Goal: Participate in discussion

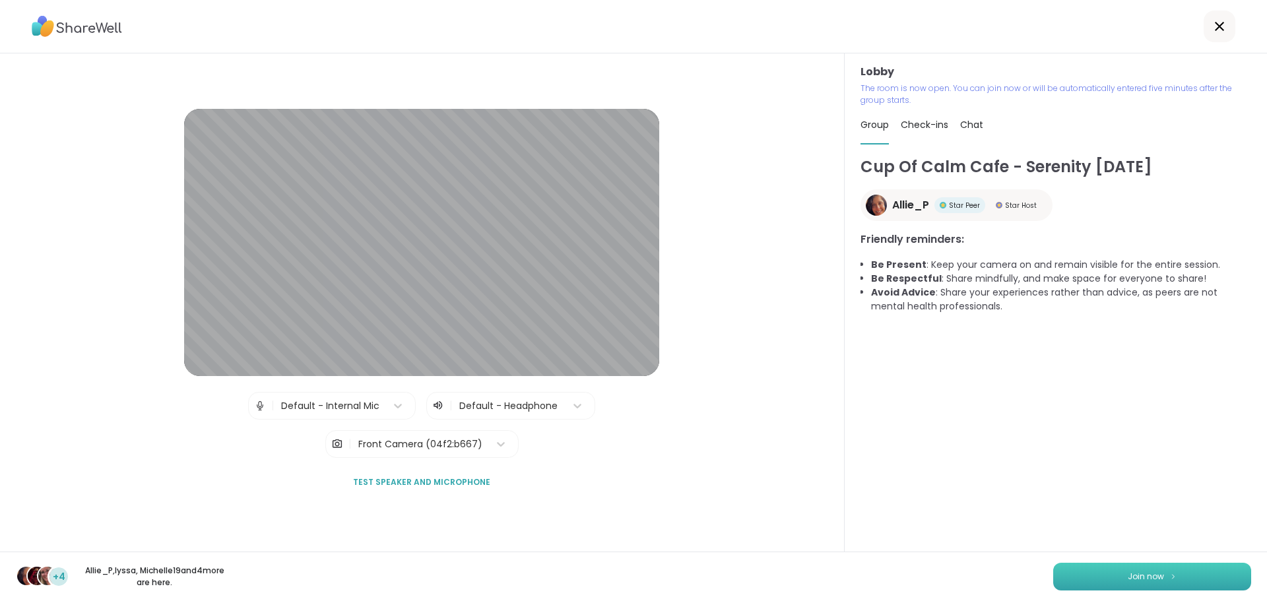
click at [1121, 583] on button "Join now" at bounding box center [1152, 577] width 198 height 28
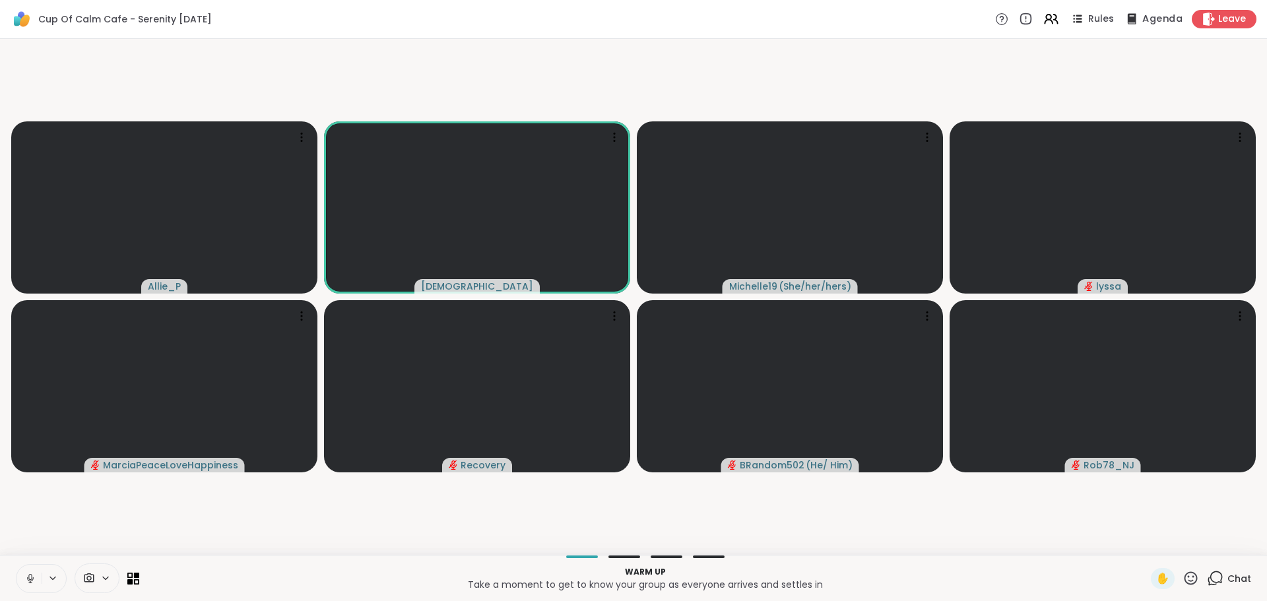
click at [1167, 18] on span "Agenda" at bounding box center [1162, 20] width 40 height 14
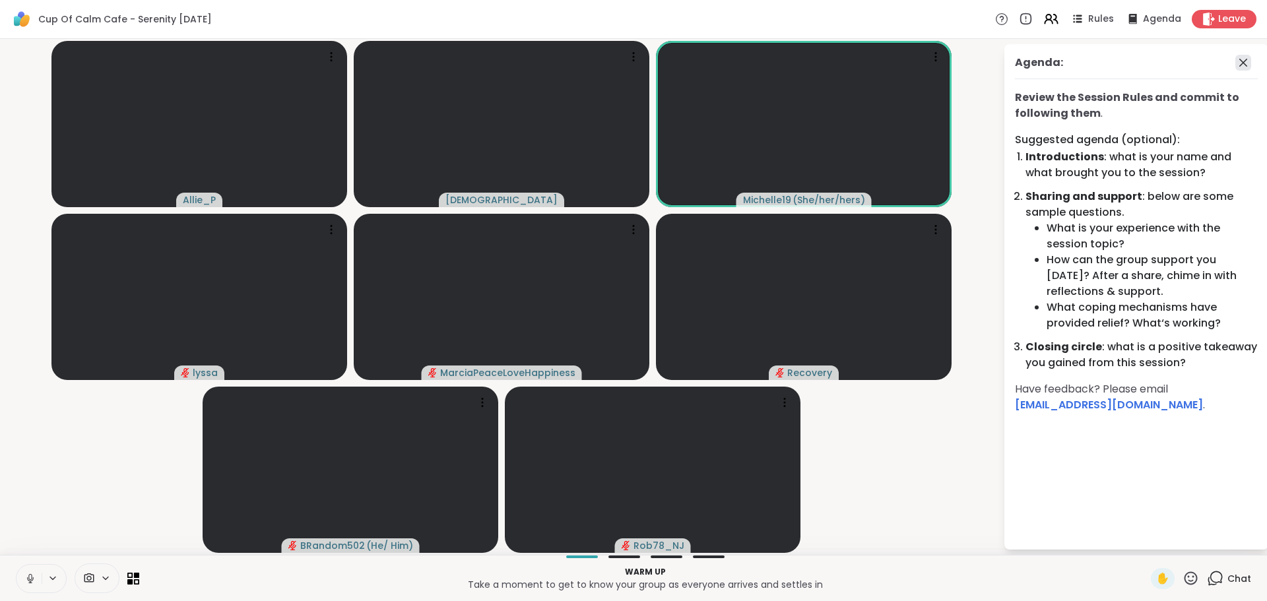
click at [1240, 62] on icon at bounding box center [1243, 63] width 16 height 16
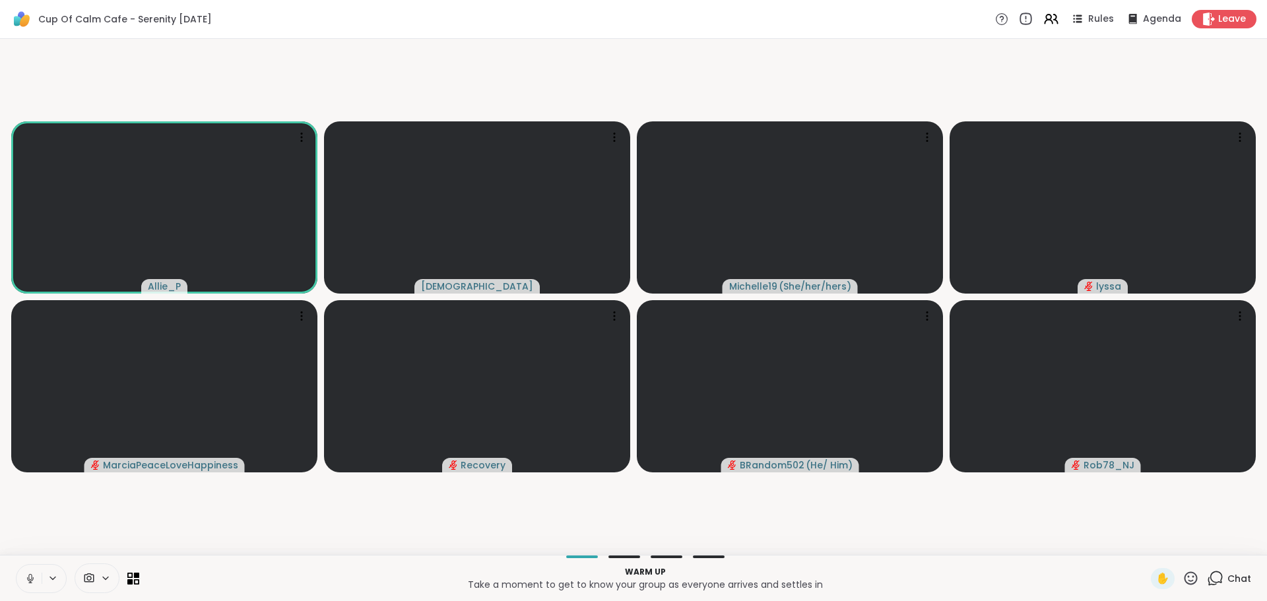
click at [1029, 20] on icon at bounding box center [1025, 19] width 15 height 15
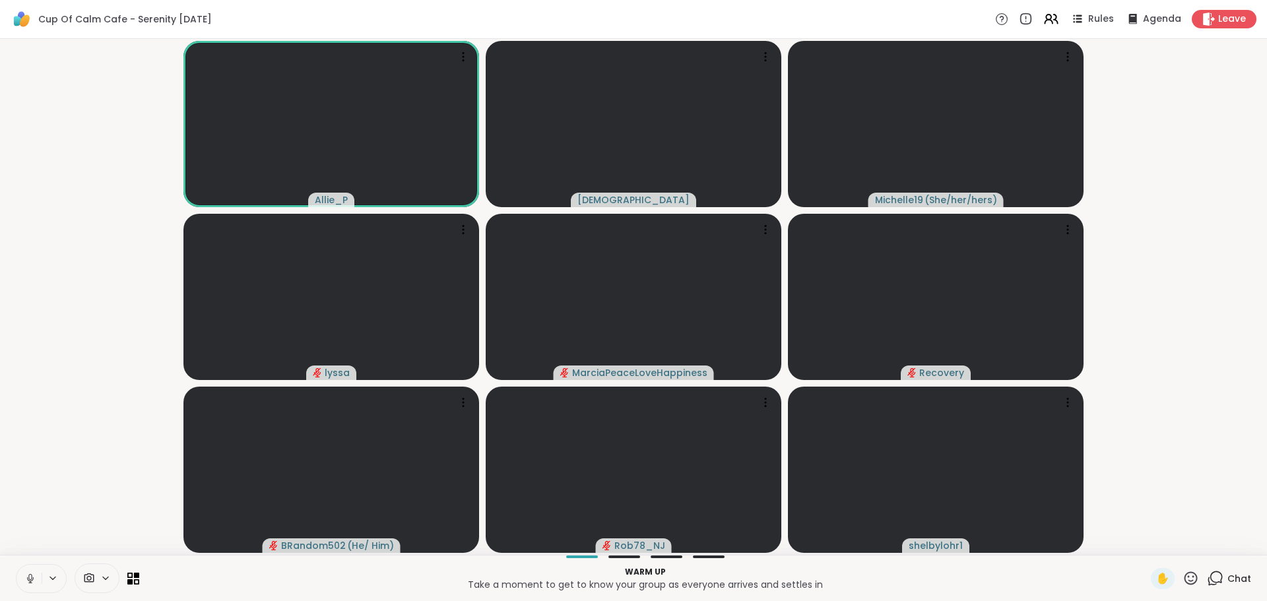
click at [1220, 587] on div "Chat" at bounding box center [1229, 578] width 44 height 21
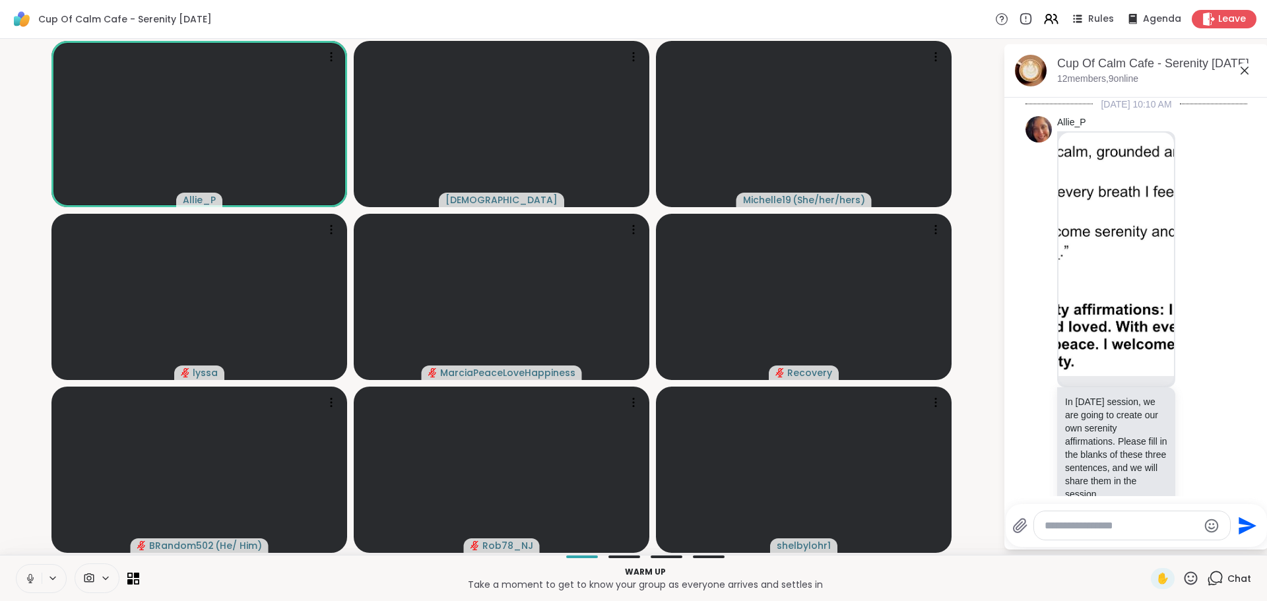
scroll to position [33, 0]
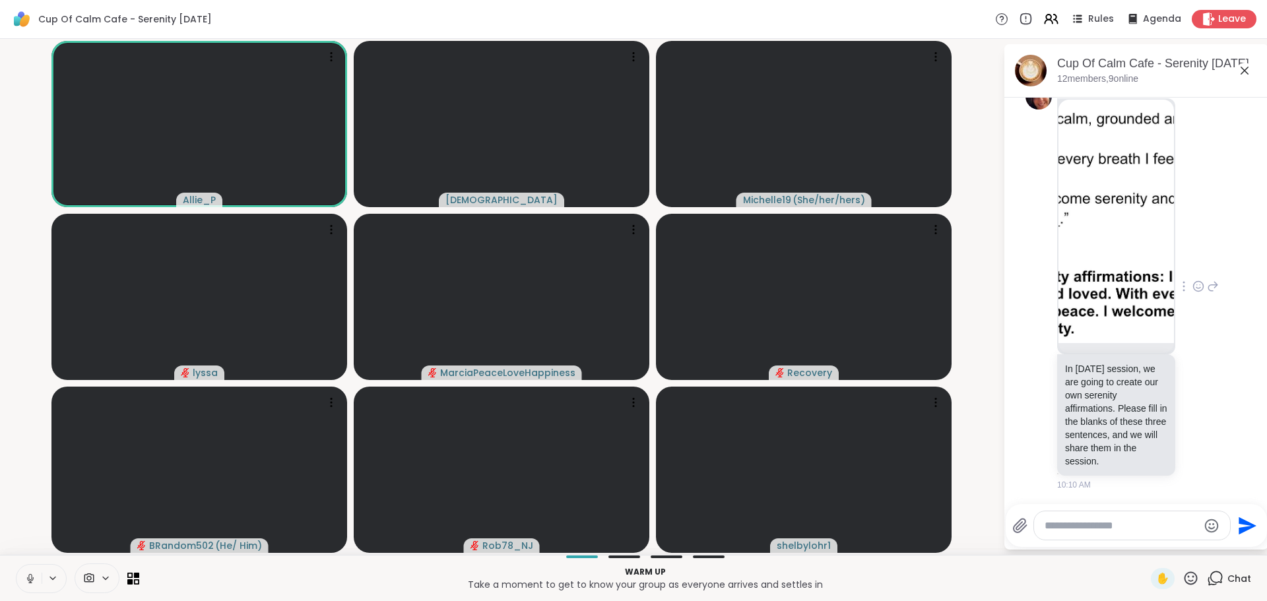
click at [1097, 311] on img at bounding box center [1115, 221] width 115 height 243
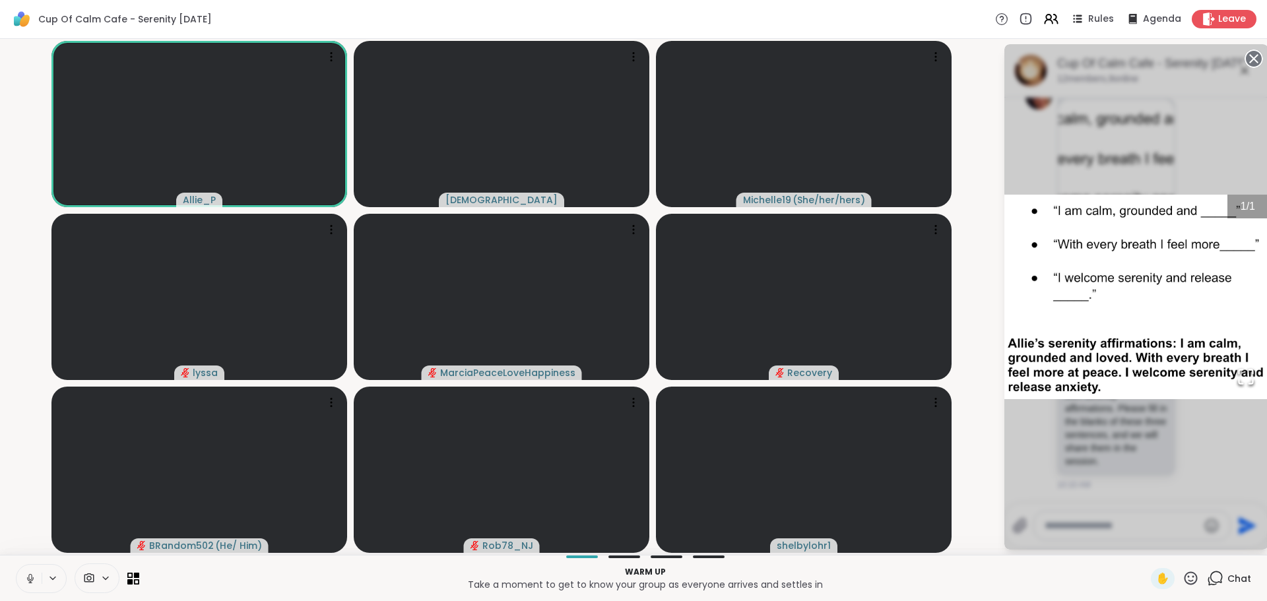
click at [1097, 311] on div "1 / 1" at bounding box center [1136, 296] width 264 height 505
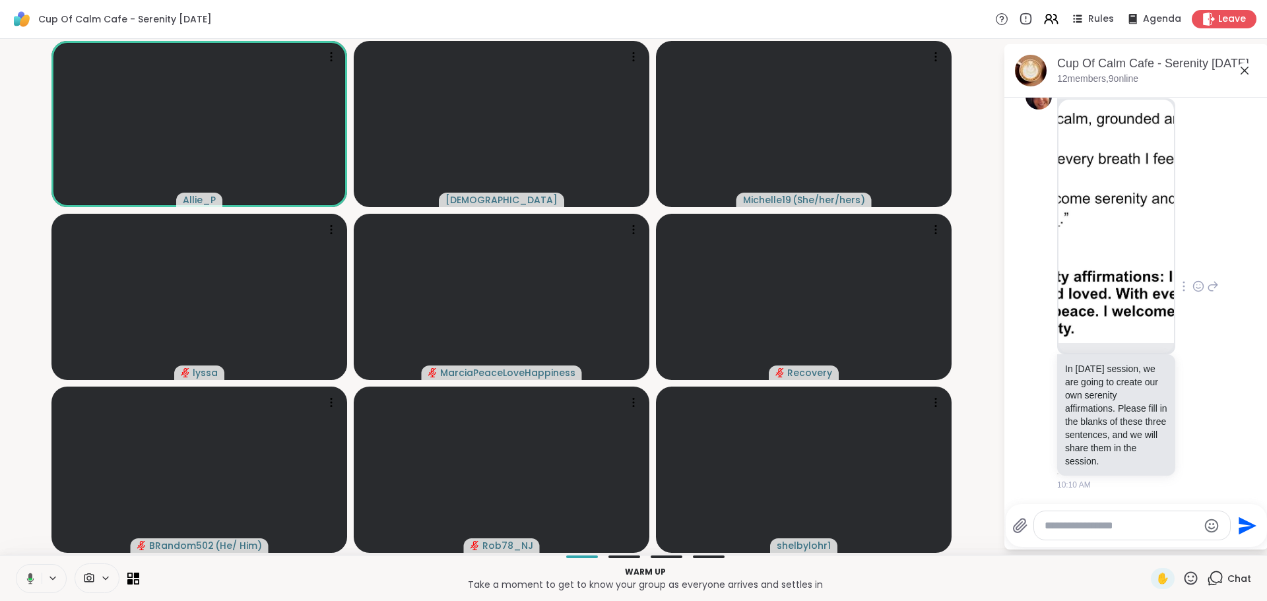
click at [1097, 311] on img at bounding box center [1115, 221] width 115 height 243
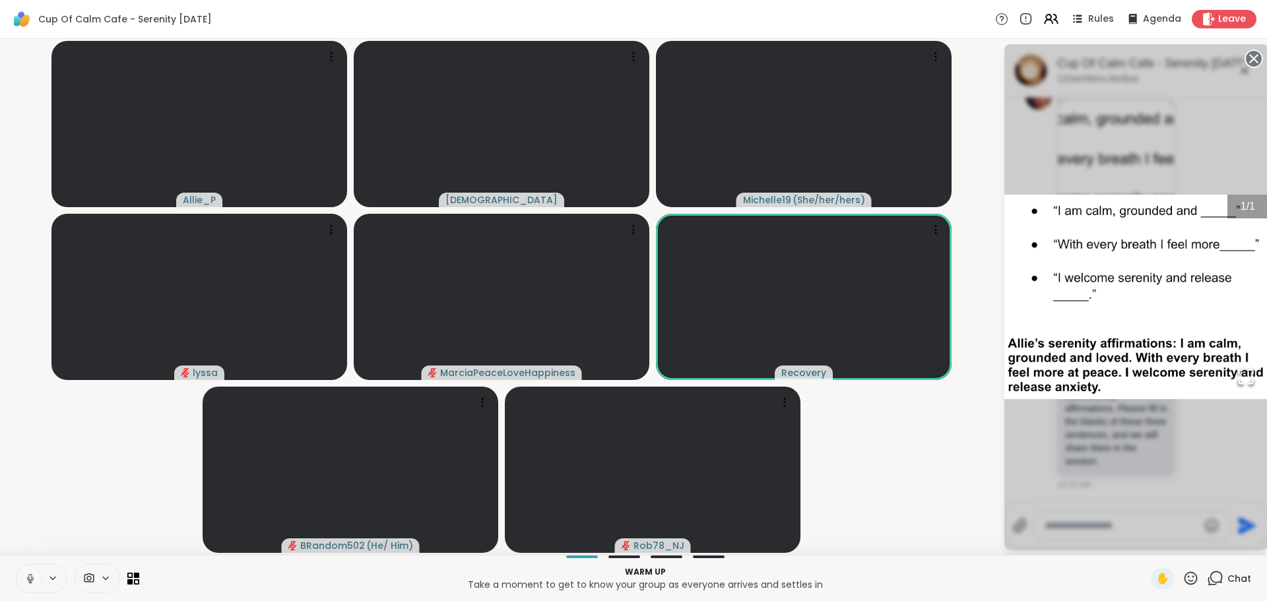
click at [1252, 57] on icon at bounding box center [1253, 58] width 18 height 18
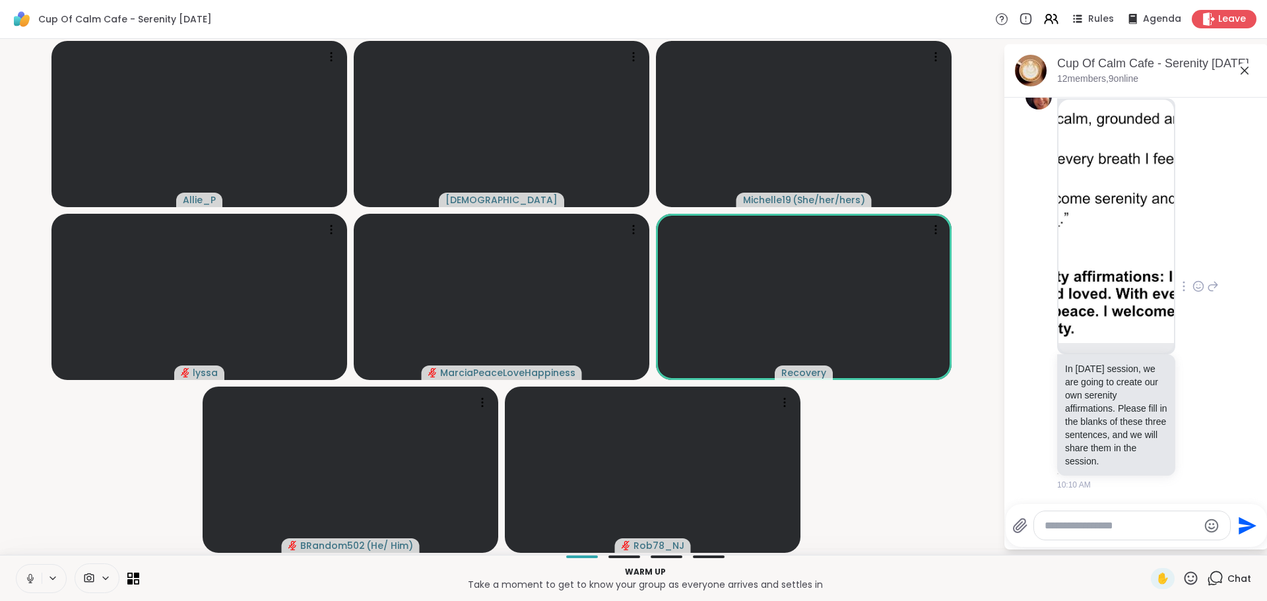
click at [967, 210] on video-player-container "Allie_P MarianMarian Michelle19 ( She/her/hers ) [PERSON_NAME] Recovery BRandom…" at bounding box center [501, 296] width 987 height 505
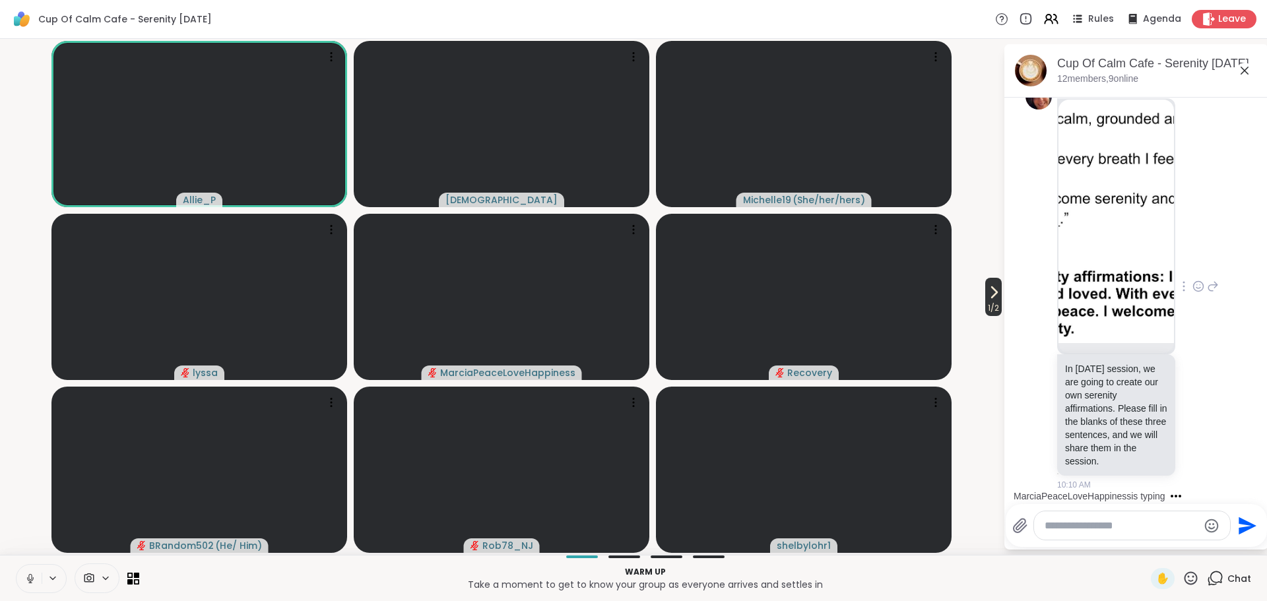
scroll to position [116, 0]
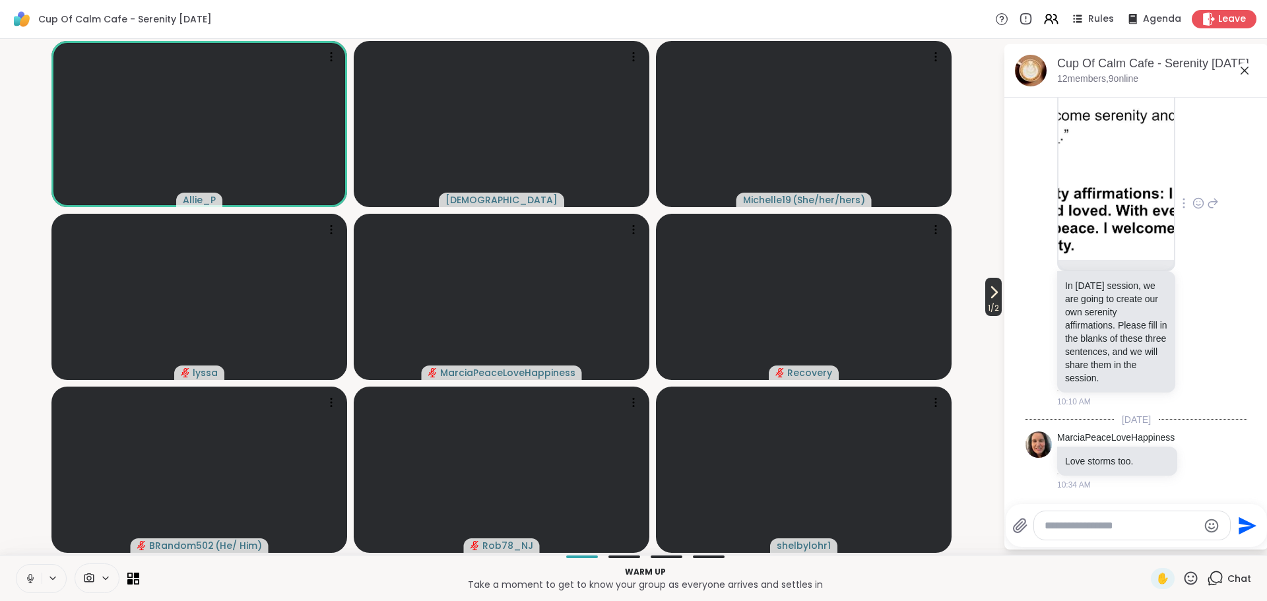
click at [996, 305] on span "1 / 2" at bounding box center [993, 308] width 16 height 16
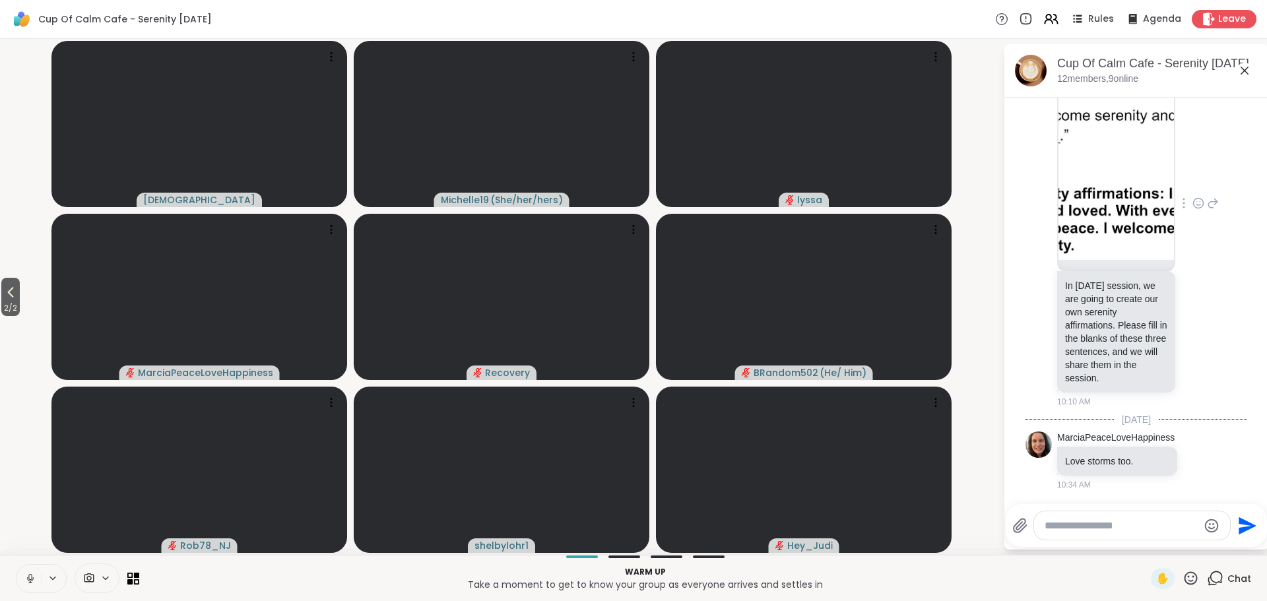
click at [996, 305] on div "2 / 2 MarianMarian Michelle19 ( She/her/hers ) [PERSON_NAME] Recovery BRandom50…" at bounding box center [633, 297] width 1267 height 516
click at [7, 313] on span "2 / 2" at bounding box center [10, 308] width 18 height 16
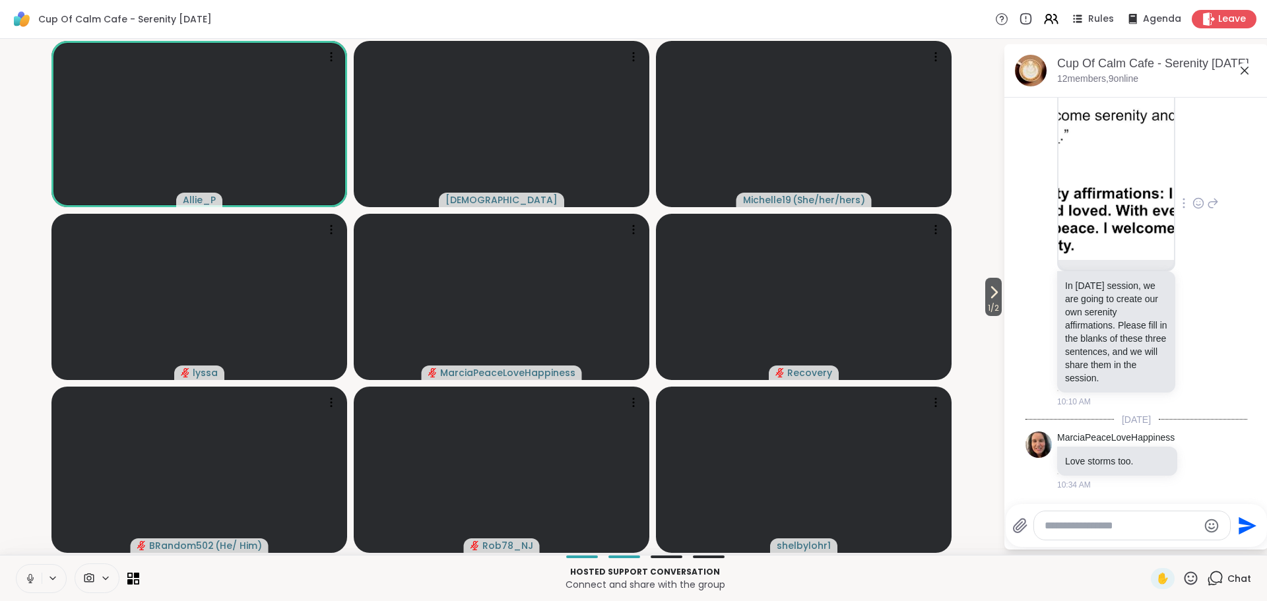
click at [1083, 371] on p "In [DATE] session, we are going to create our own serenity affirmations. Please…" at bounding box center [1116, 332] width 102 height 106
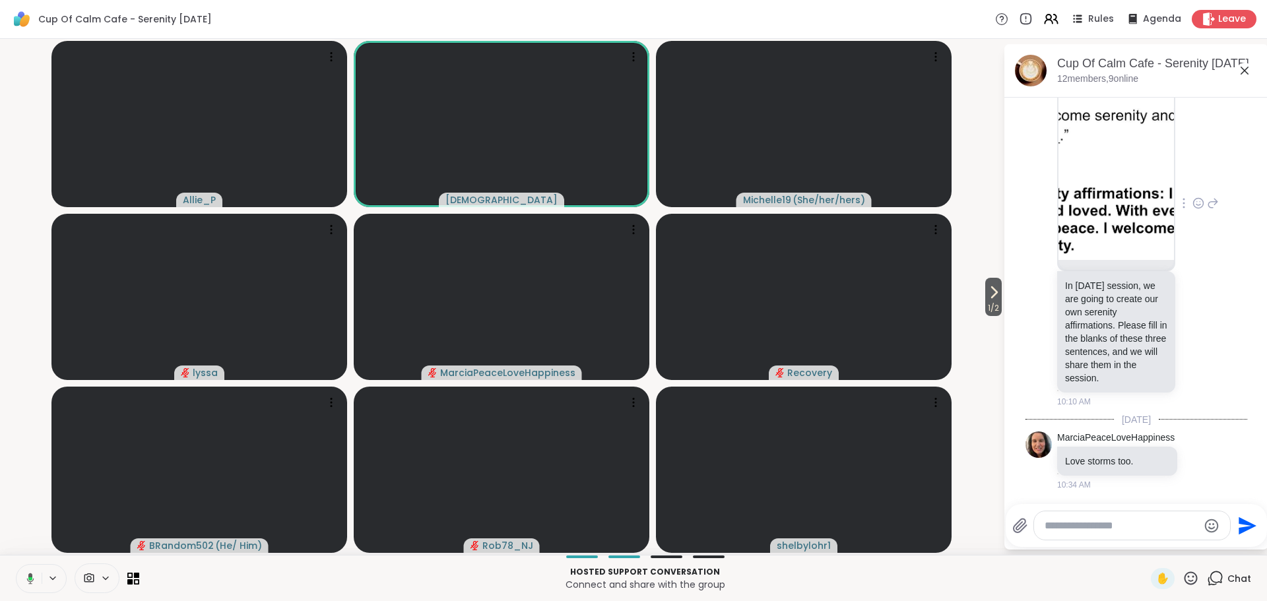
click at [1083, 371] on p "In [DATE] session, we are going to create our own serenity affirmations. Please…" at bounding box center [1116, 332] width 102 height 106
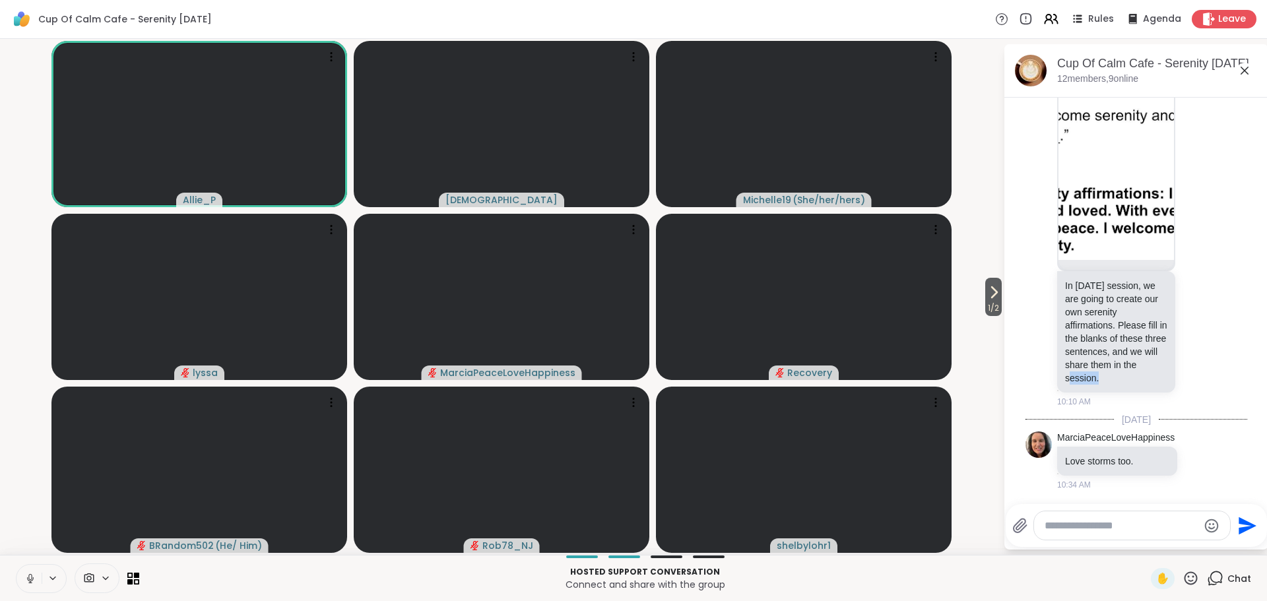
click at [1149, 179] on img at bounding box center [1115, 137] width 115 height 243
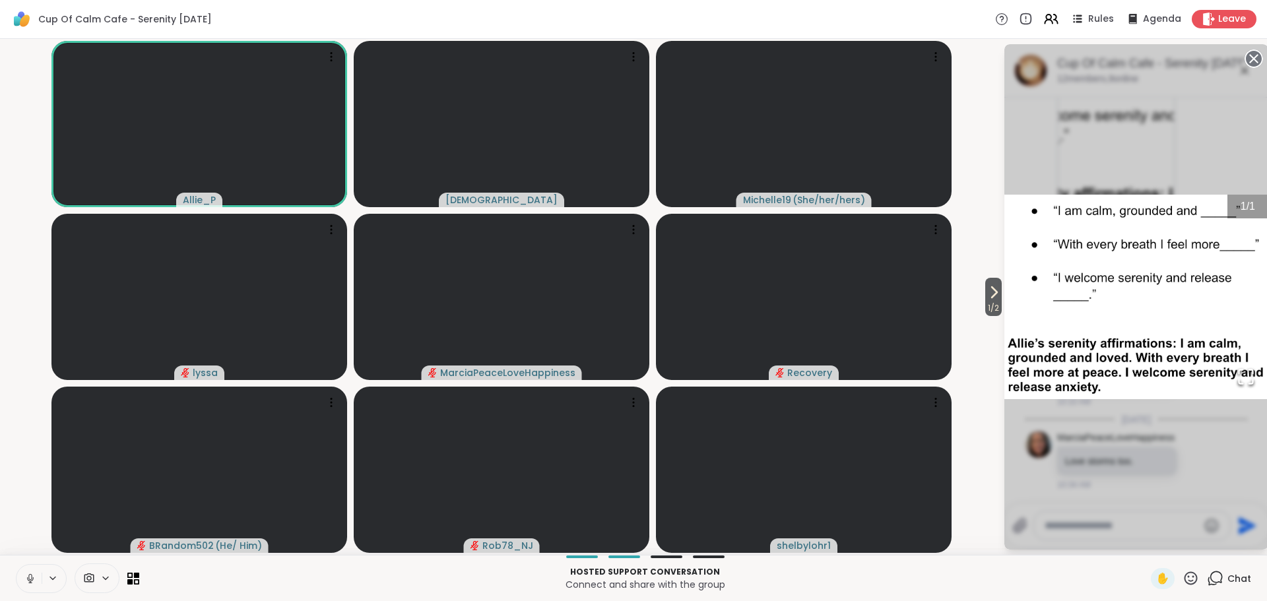
click at [1149, 179] on div "1 / 1" at bounding box center [1136, 296] width 264 height 505
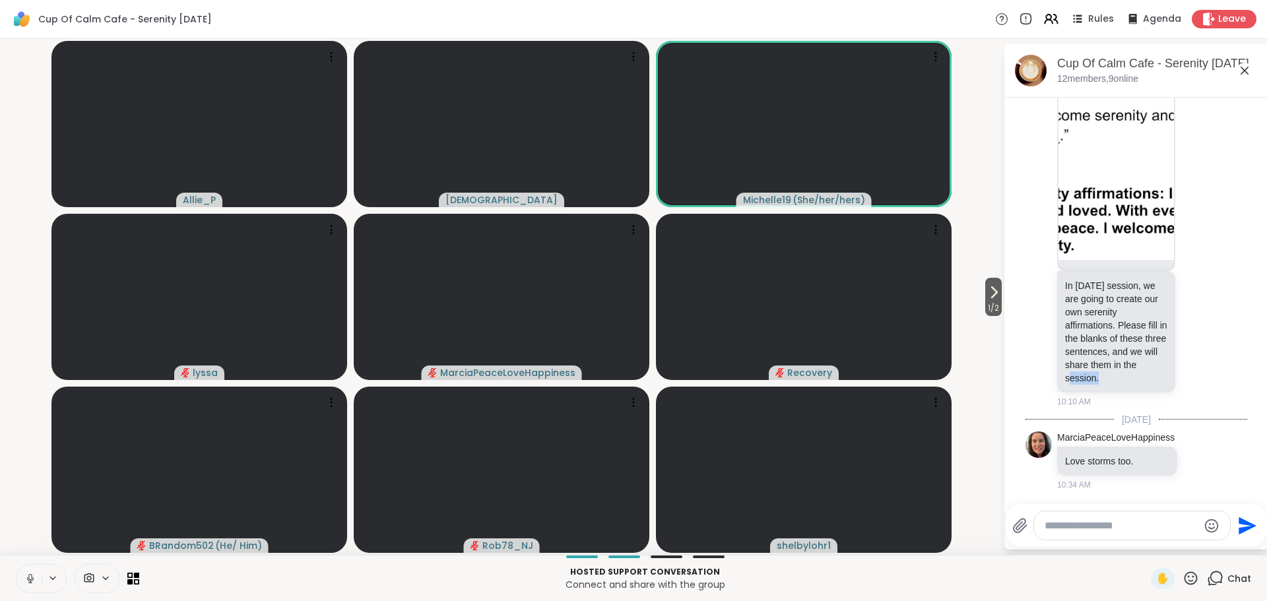
scroll to position [135, 0]
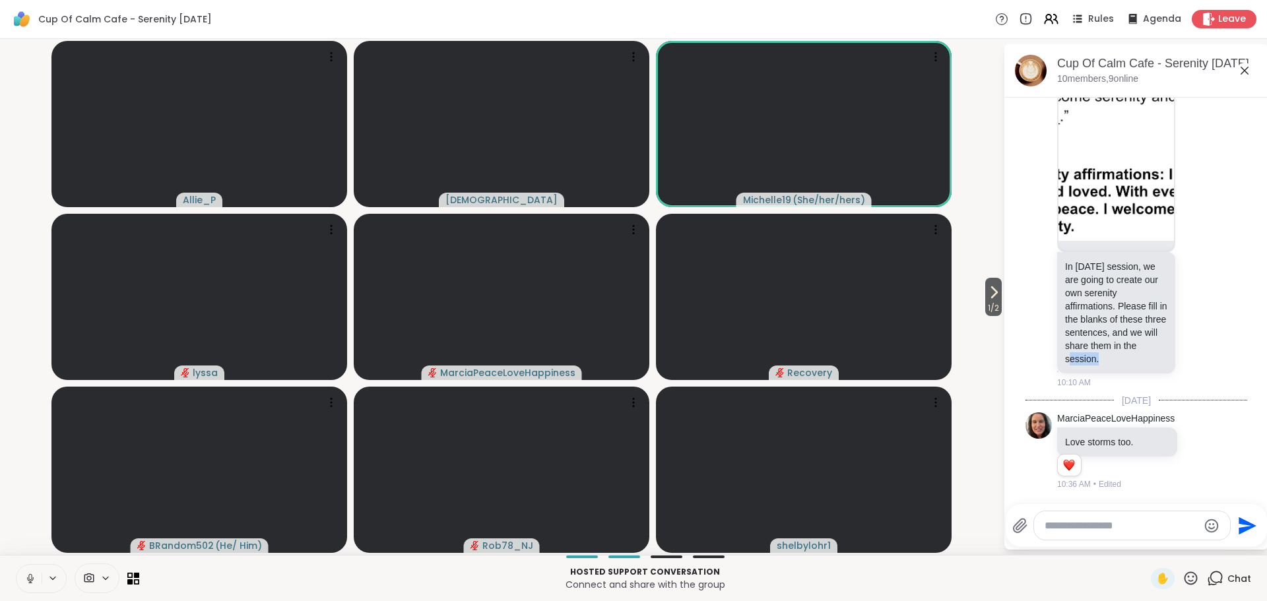
click at [1141, 231] on img at bounding box center [1115, 118] width 115 height 243
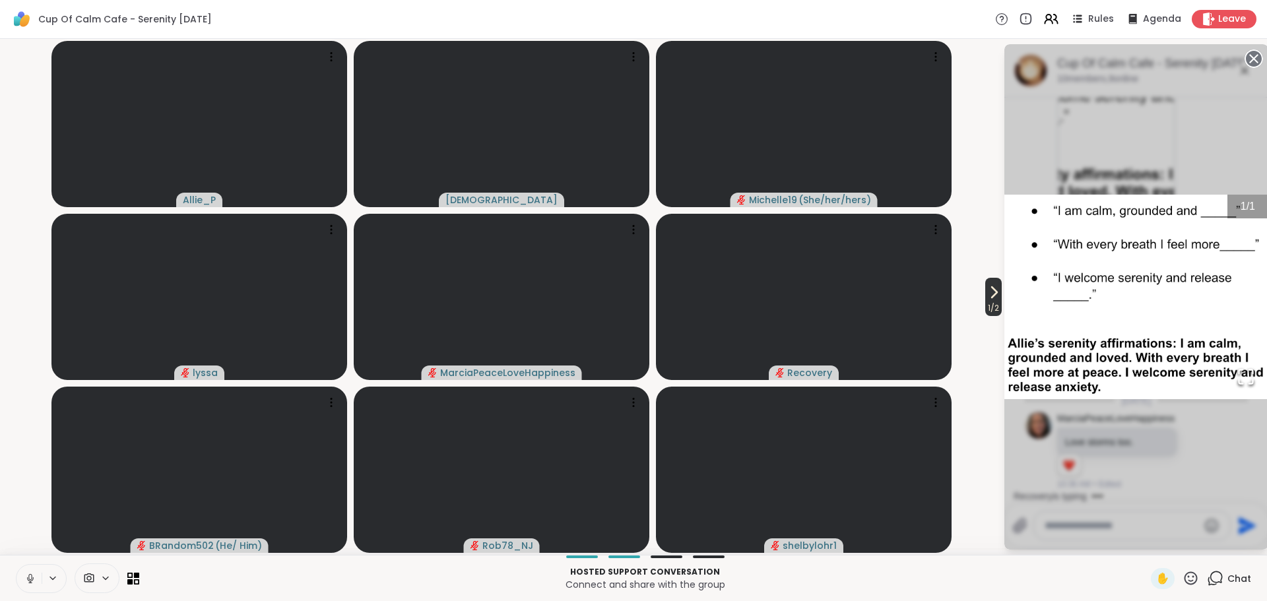
click at [991, 313] on span "1 / 2" at bounding box center [993, 308] width 16 height 16
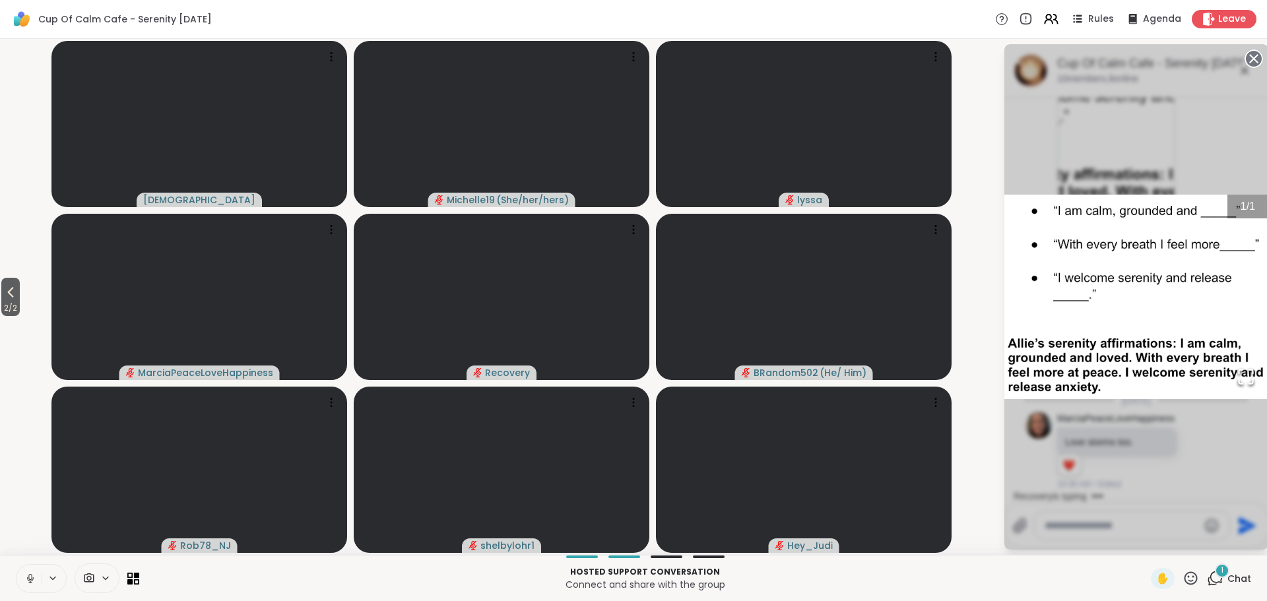
scroll to position [232, 0]
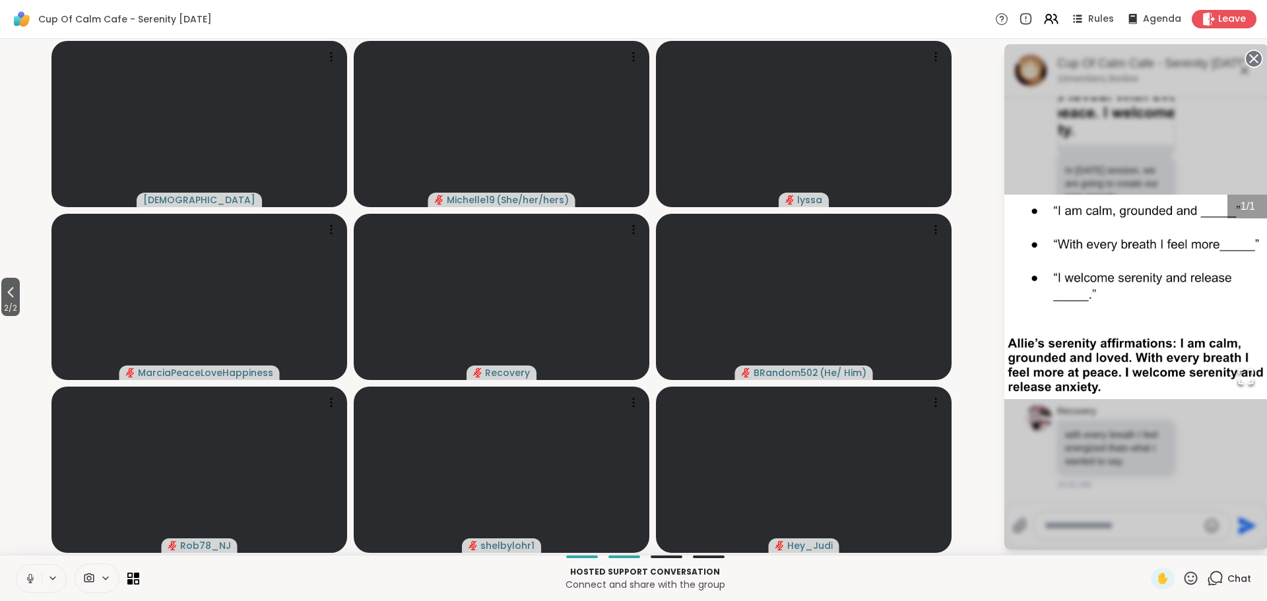
click at [51, 581] on icon at bounding box center [53, 578] width 11 height 11
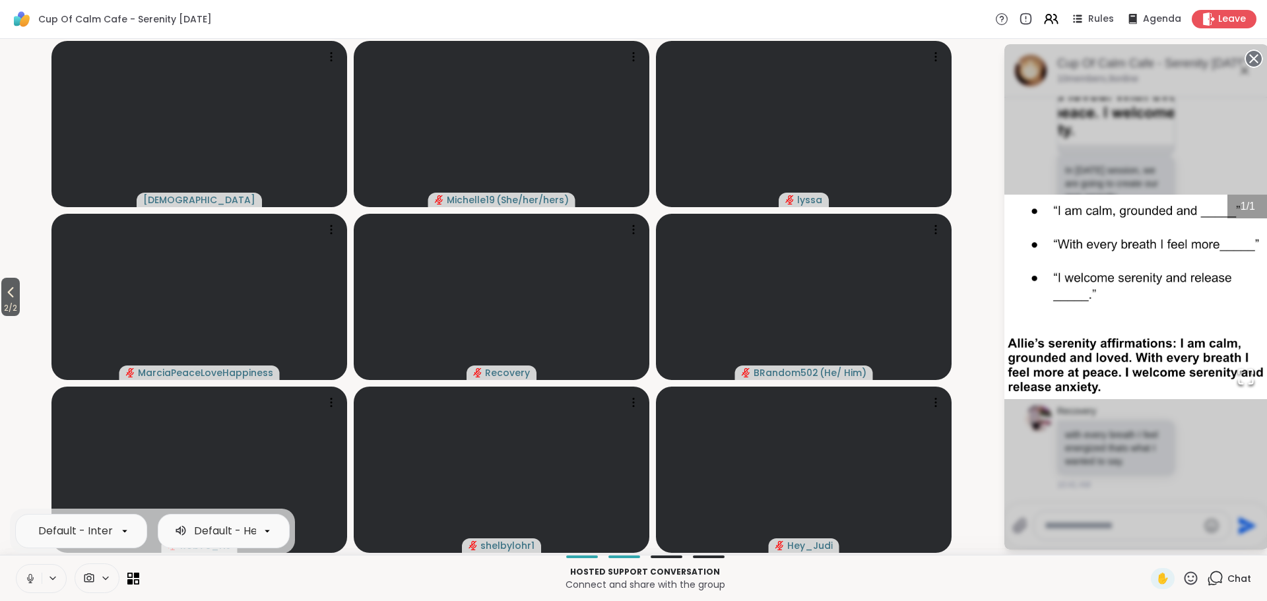
click at [28, 584] on button at bounding box center [28, 579] width 25 height 28
click at [13, 304] on span "2 / 2" at bounding box center [10, 308] width 18 height 16
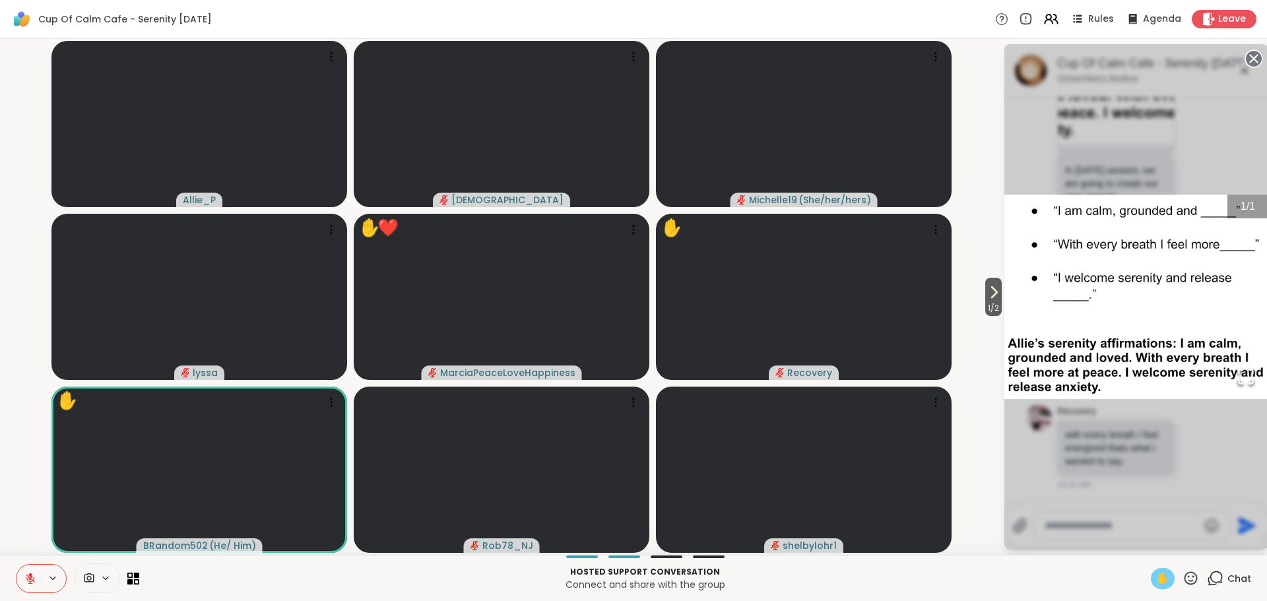
click at [1157, 577] on span "✋" at bounding box center [1162, 579] width 13 height 16
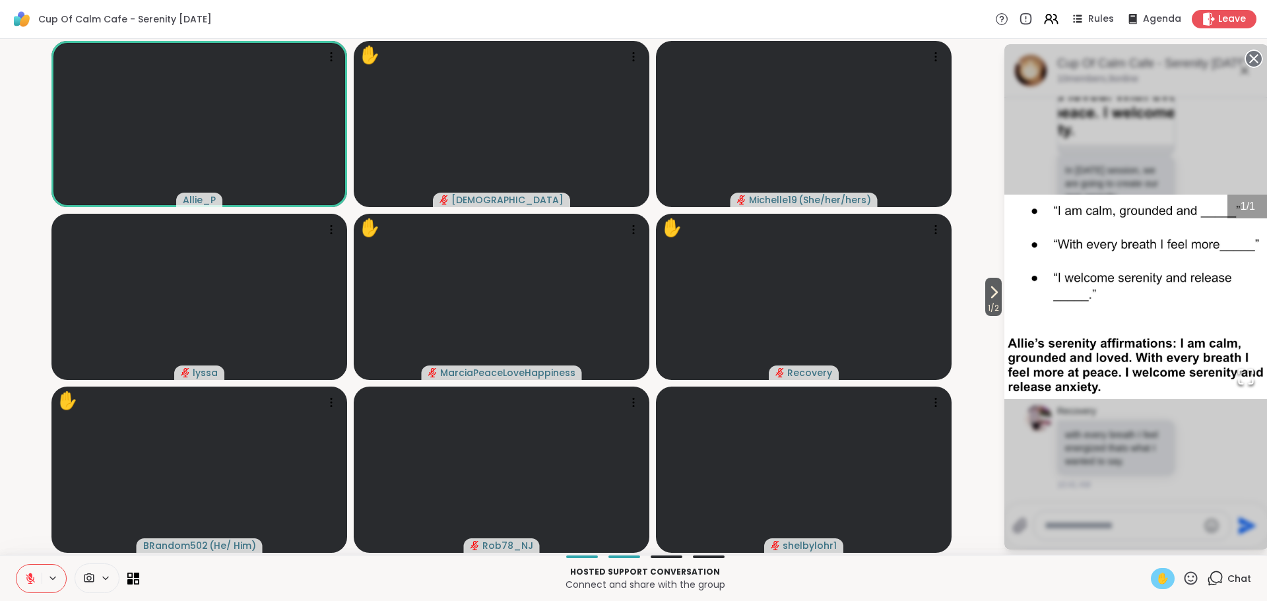
click at [1156, 579] on div "✋" at bounding box center [1163, 578] width 24 height 21
click at [1192, 578] on icon at bounding box center [1190, 578] width 16 height 16
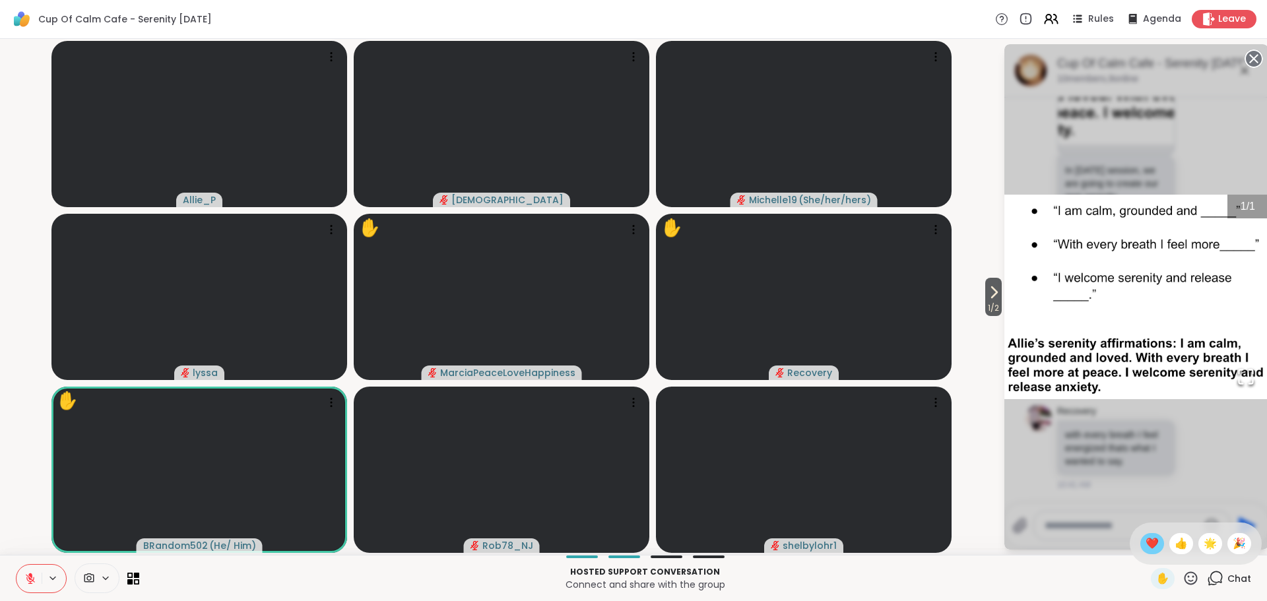
click at [1151, 546] on span "❤️" at bounding box center [1151, 544] width 13 height 16
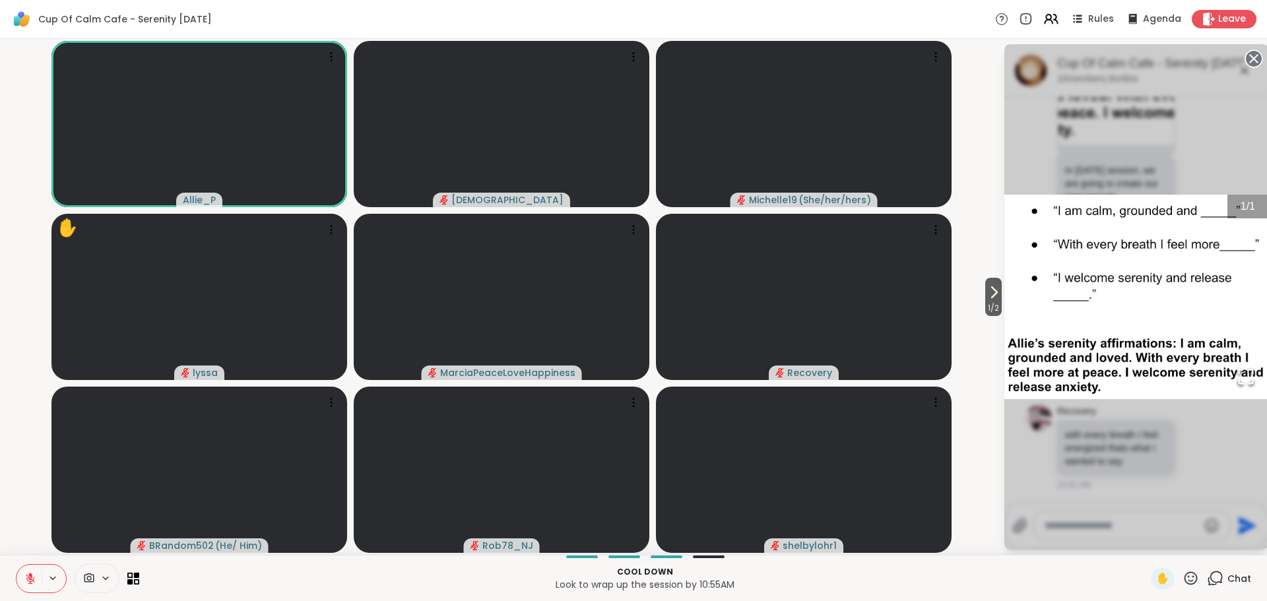
click at [1246, 59] on circle at bounding box center [1254, 59] width 16 height 16
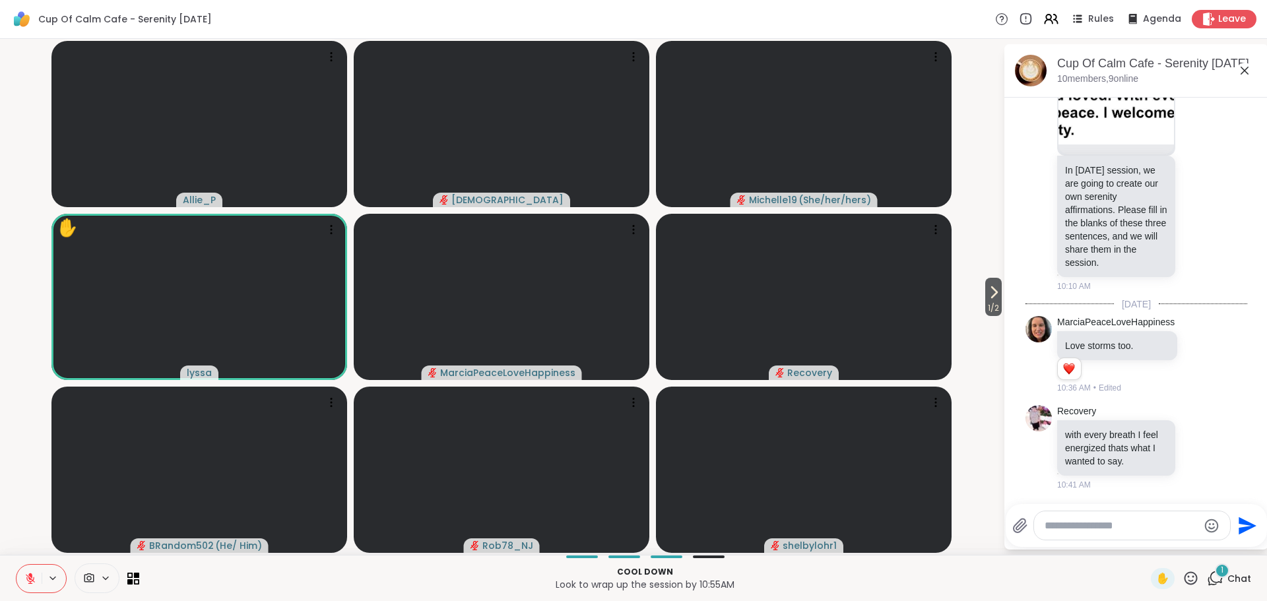
scroll to position [1661, 0]
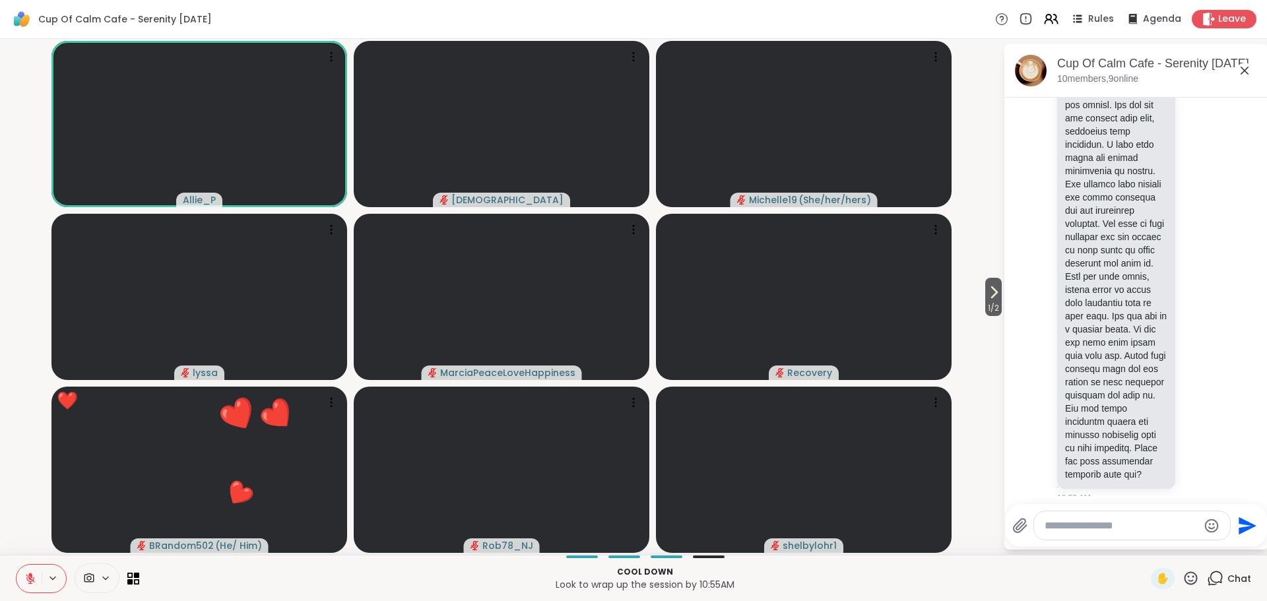
click at [1145, 535] on div at bounding box center [1132, 525] width 196 height 28
click at [1144, 530] on textarea "Type your message" at bounding box center [1121, 525] width 154 height 13
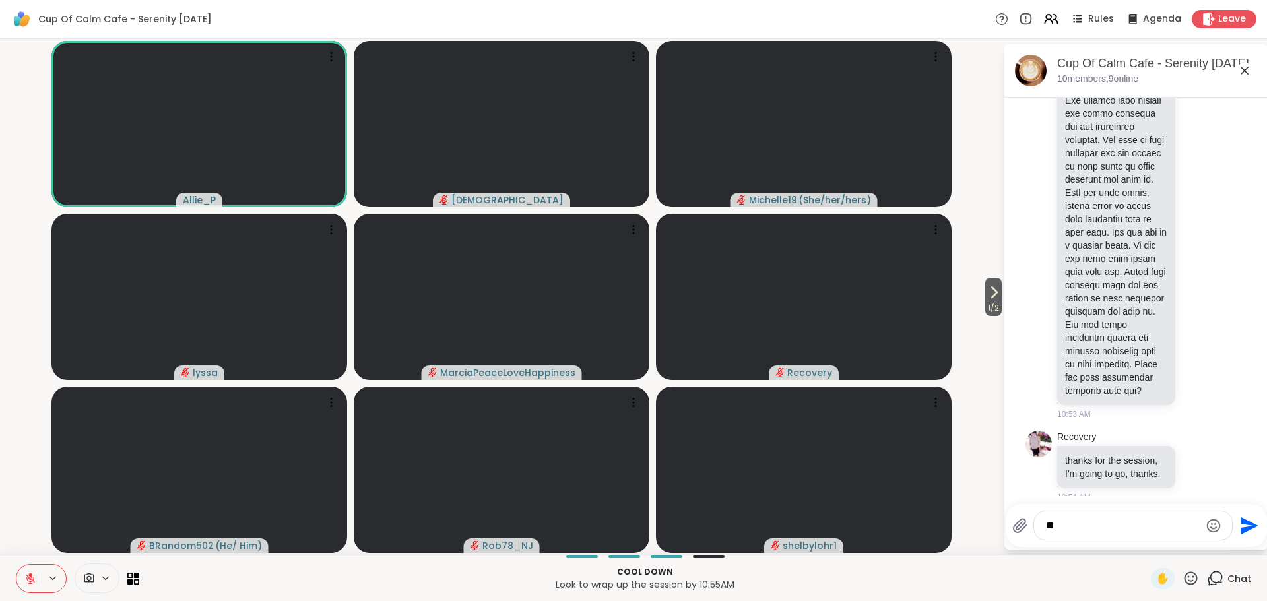
type textarea "***"
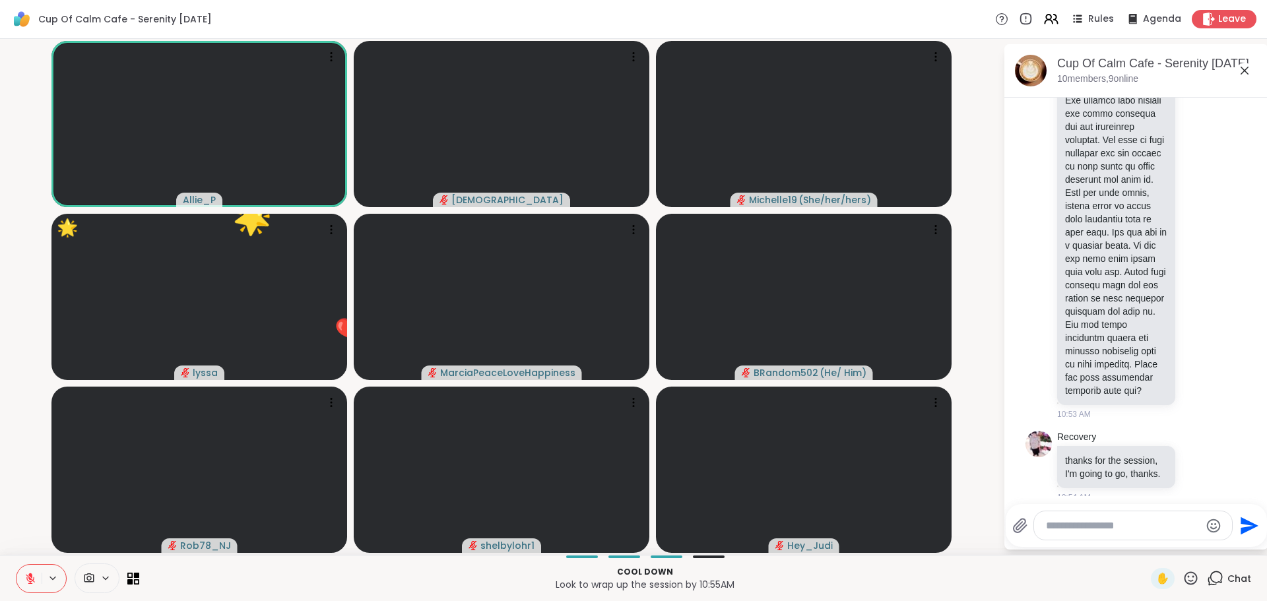
scroll to position [1815, 0]
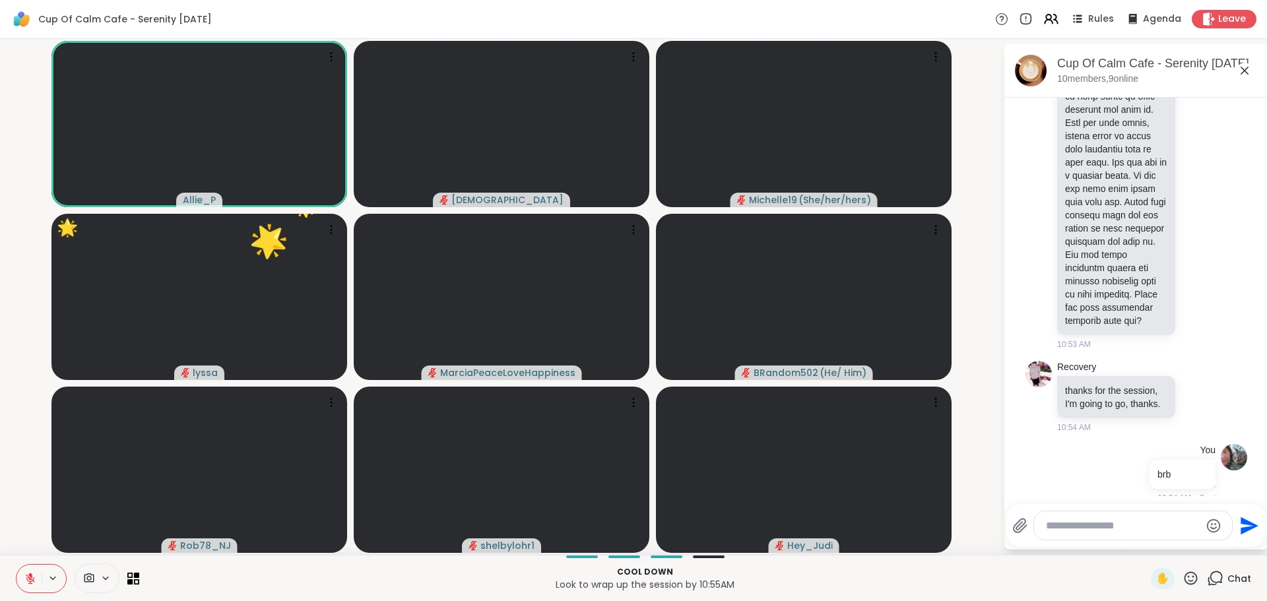
click at [104, 568] on div at bounding box center [97, 578] width 45 height 30
click at [3, 430] on div "Allie_P MarianMarian Michelle19 ( She/her/hers ) lyssa ❤️ ❤️ ❤️ 🌟 🌟 🌟 🌟 🌟 🌟 🌟 🌟…" at bounding box center [633, 297] width 1267 height 516
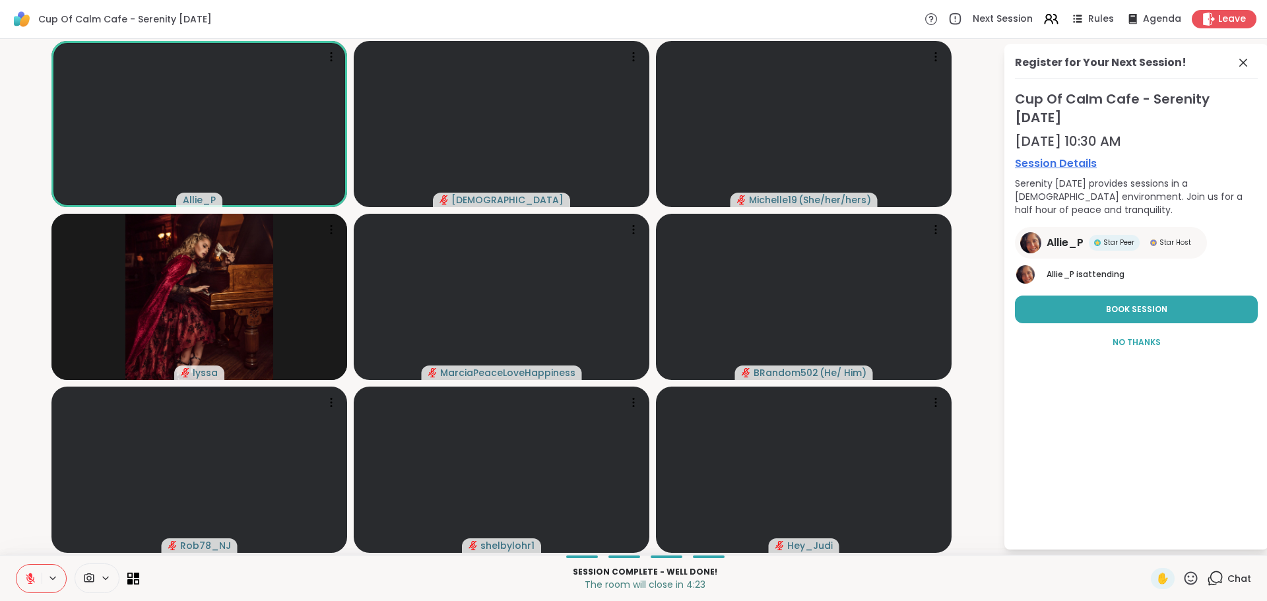
click at [3, 430] on div "Allie_P MarianMarian Michelle19 ( She/her/hers ) [PERSON_NAME] BRandom502 ( He/…" at bounding box center [633, 297] width 1267 height 516
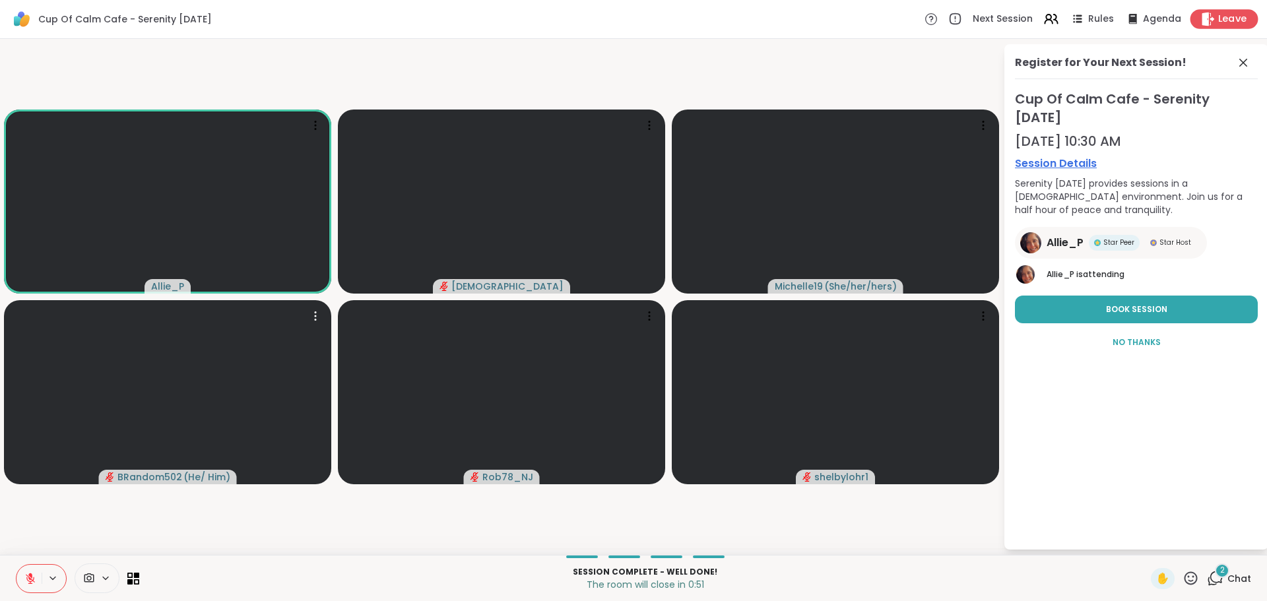
click at [1226, 14] on span "Leave" at bounding box center [1232, 20] width 29 height 14
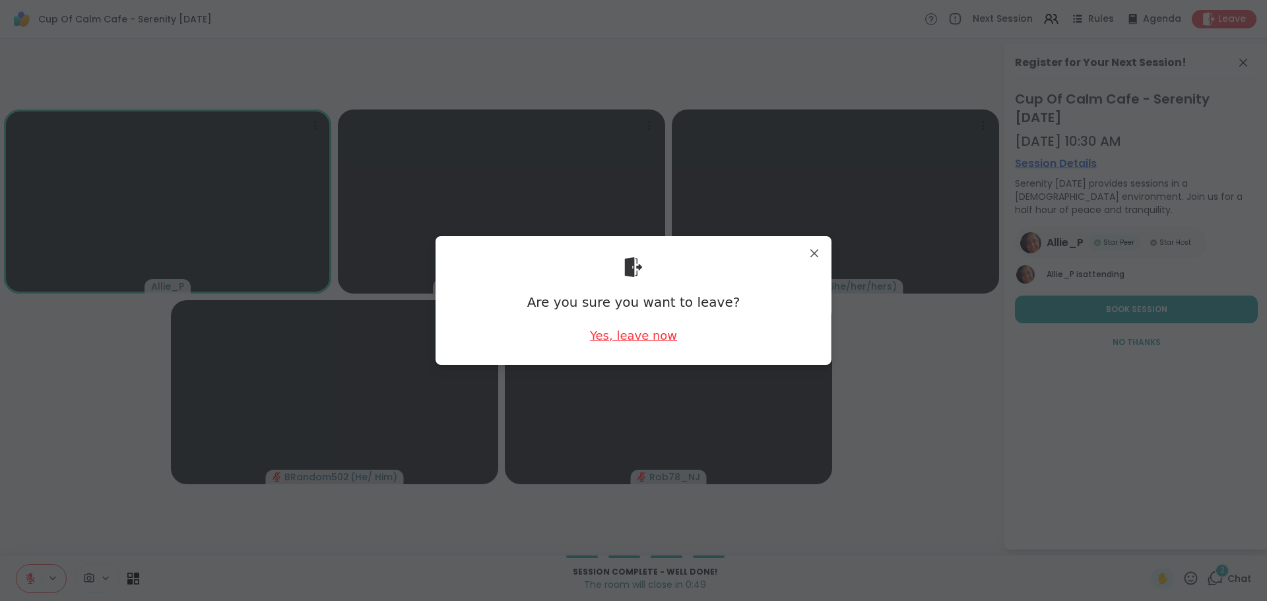
click at [655, 339] on div "Yes, leave now" at bounding box center [633, 335] width 87 height 16
